Goal: Transaction & Acquisition: Download file/media

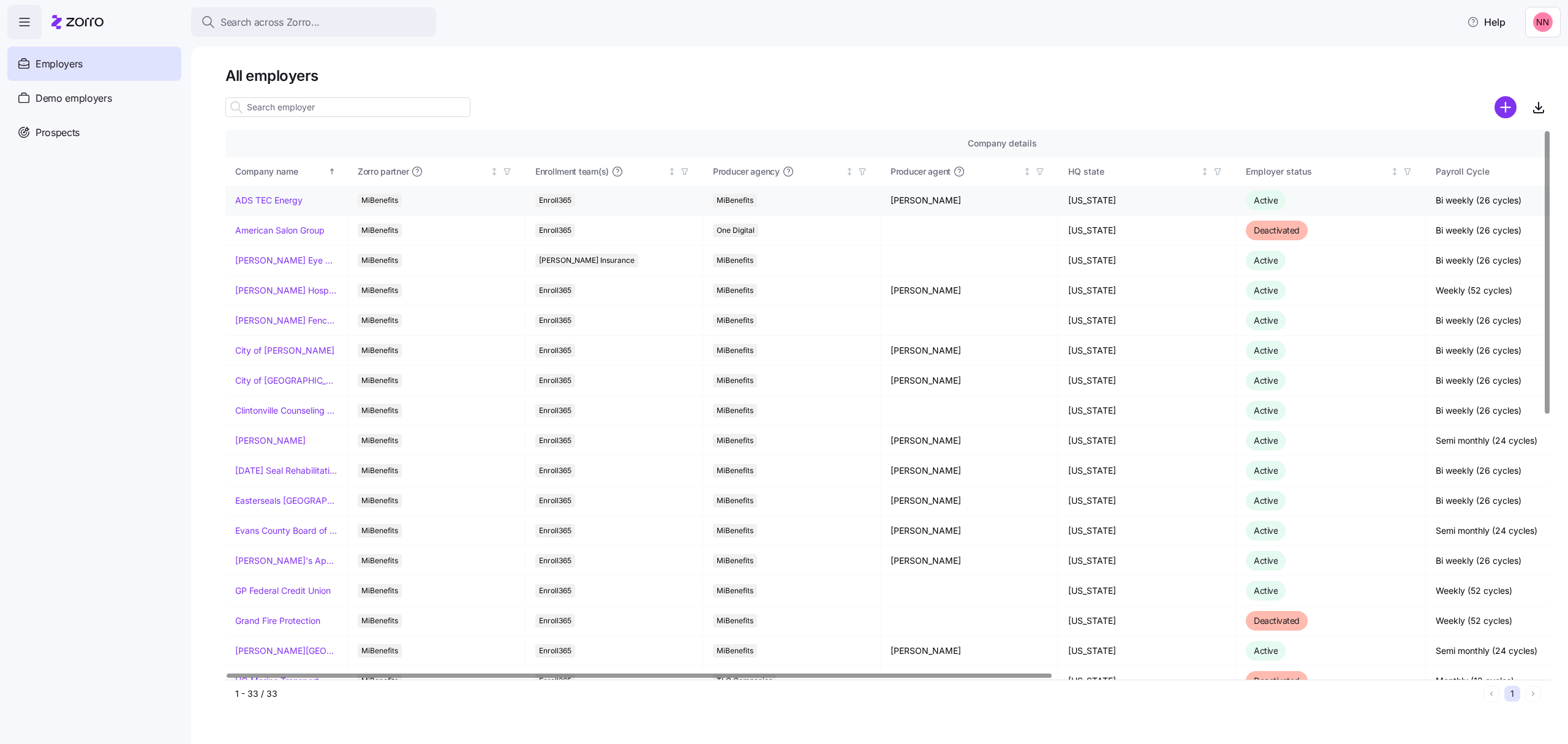
click at [275, 199] on link "ADS TEC Energy" at bounding box center [269, 200] width 68 height 12
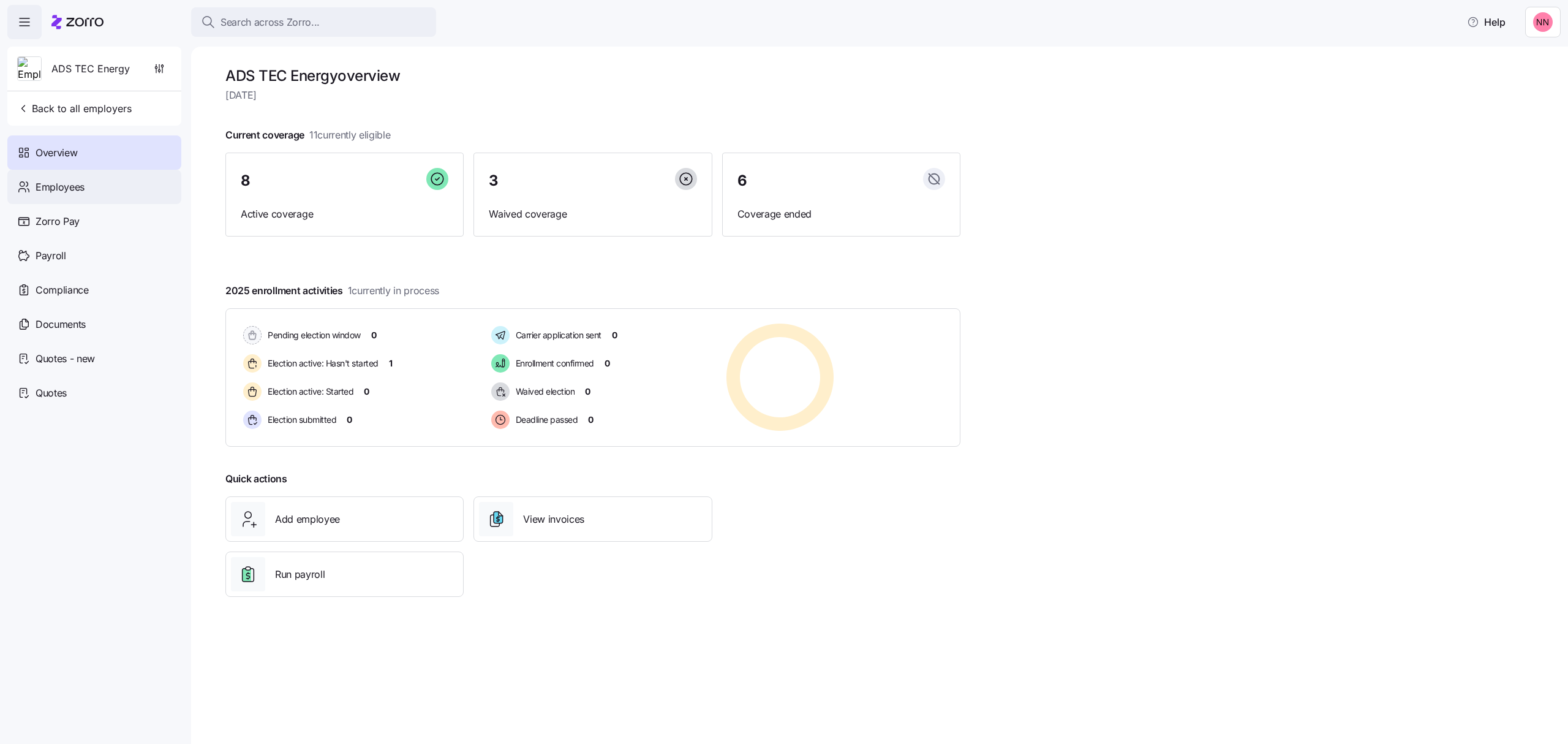
click at [76, 185] on span "Employees" at bounding box center [60, 187] width 49 height 16
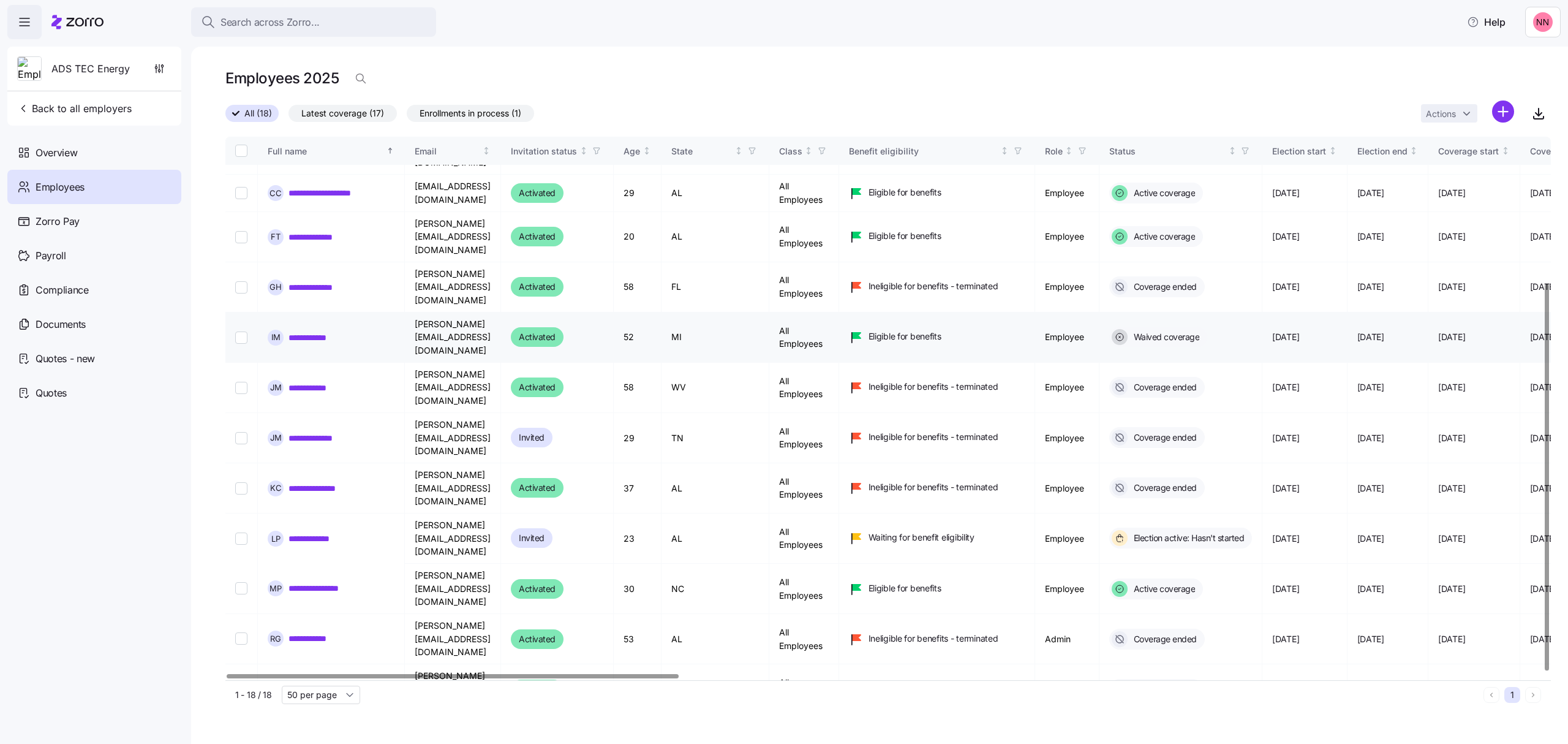
scroll to position [206, 0]
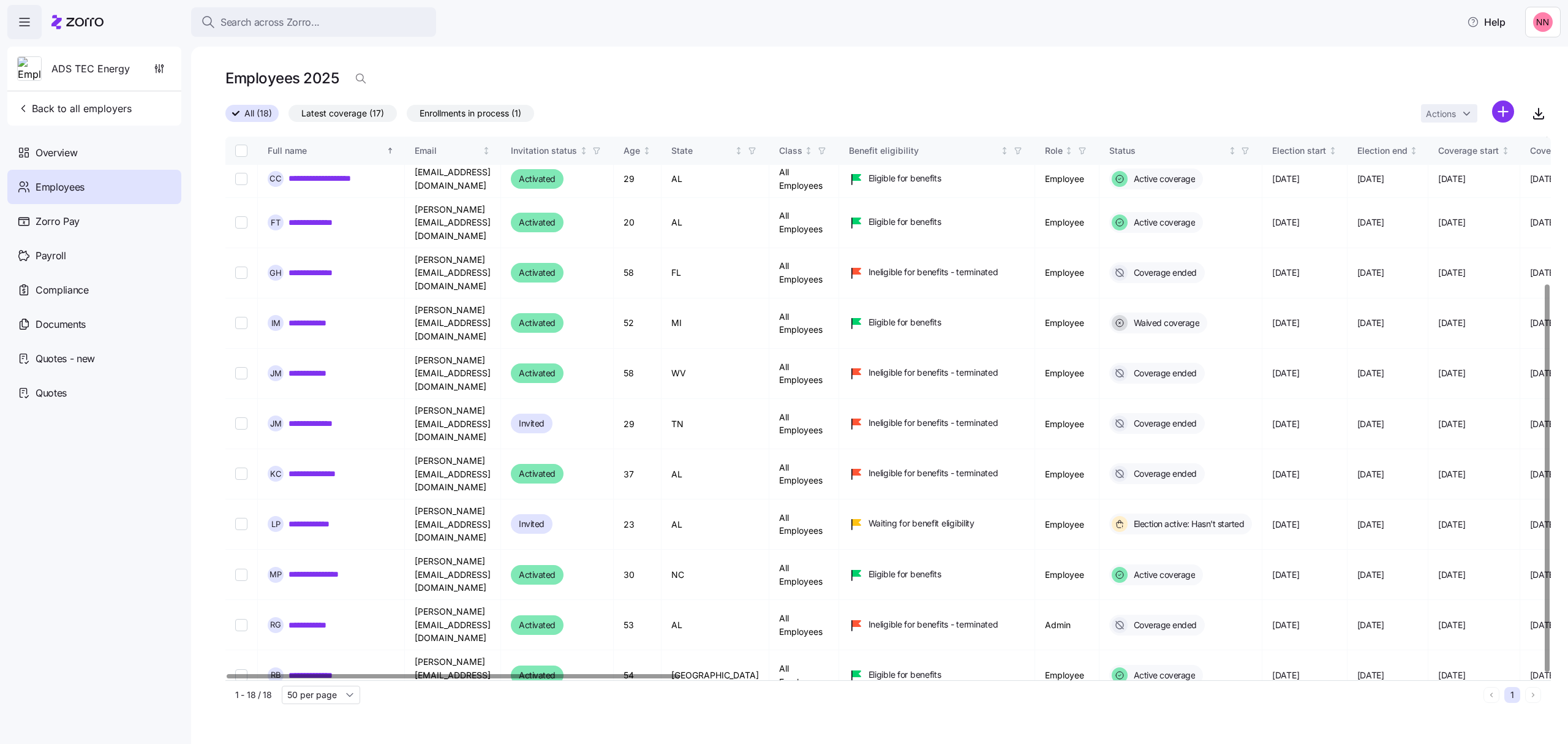
click at [319, 720] on link "**********" at bounding box center [321, 726] width 64 height 12
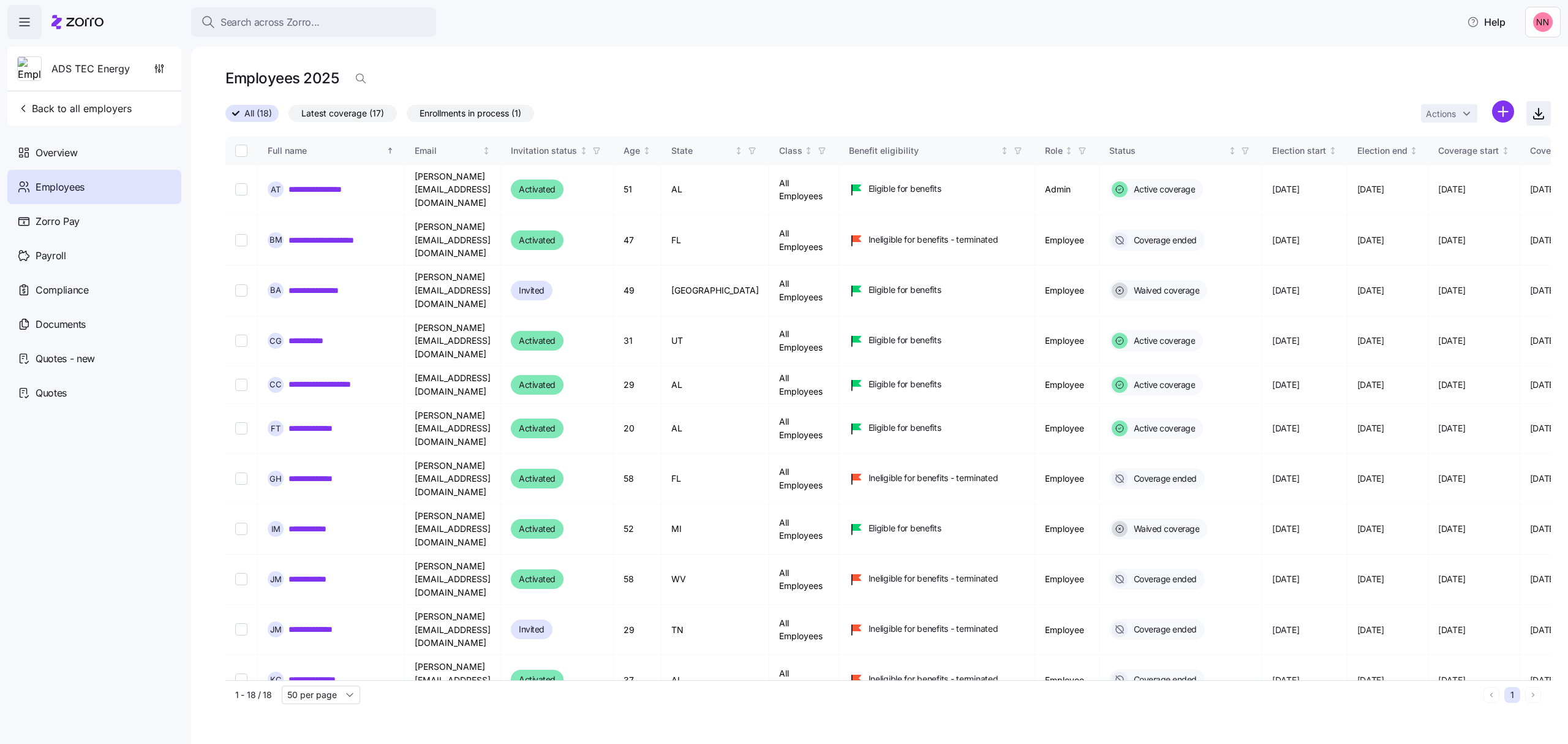
click at [1538, 116] on icon "button" at bounding box center [1539, 114] width 6 height 3
click at [1539, 112] on icon "button" at bounding box center [1539, 113] width 15 height 15
click at [1534, 114] on icon "button" at bounding box center [1539, 113] width 15 height 15
click at [1541, 112] on icon "button" at bounding box center [1539, 113] width 15 height 15
click at [1537, 109] on icon "button" at bounding box center [1539, 113] width 15 height 15
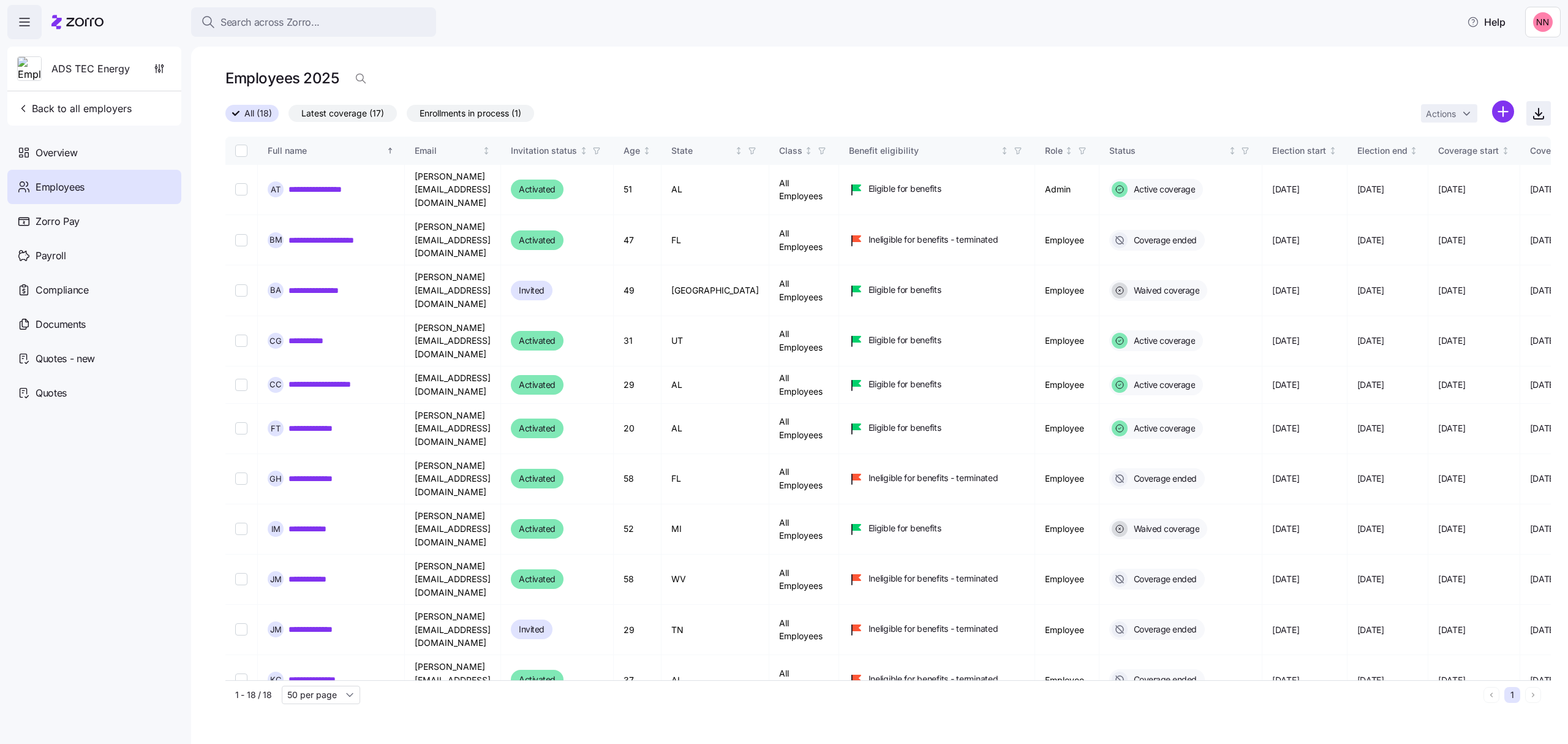
click at [1539, 110] on icon "button" at bounding box center [1539, 113] width 15 height 15
